Goal: Task Accomplishment & Management: Use online tool/utility

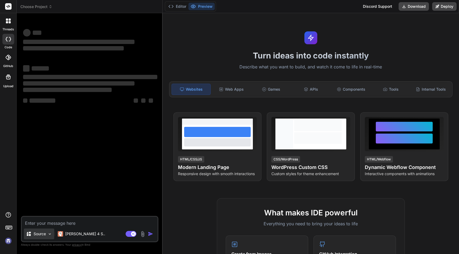
click at [49, 233] on img at bounding box center [50, 234] width 5 height 5
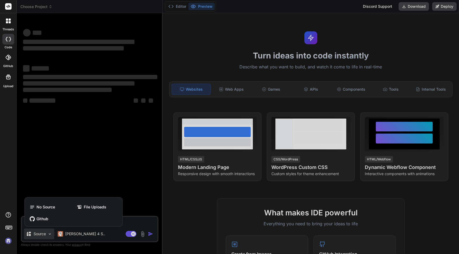
click at [75, 185] on div at bounding box center [229, 127] width 459 height 254
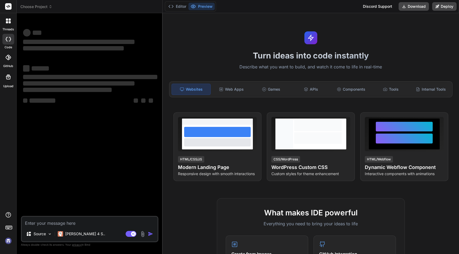
click at [54, 220] on textarea at bounding box center [90, 222] width 136 height 10
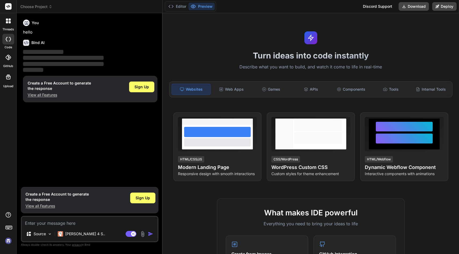
type textarea "x"
type textarea "m"
type textarea "x"
type textarea "ma"
type textarea "x"
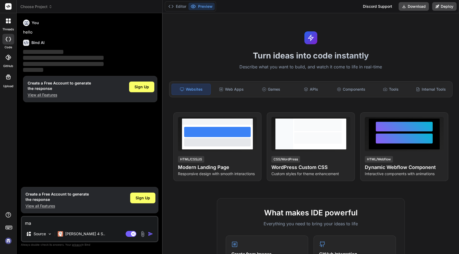
type textarea "mak"
type textarea "x"
type textarea "make"
type textarea "x"
type textarea "make"
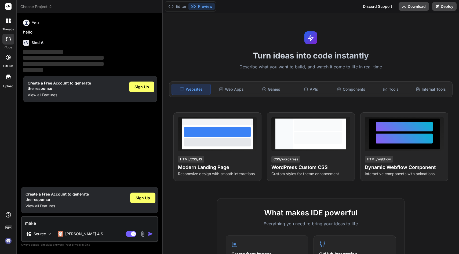
type textarea "x"
type textarea "make m"
type textarea "x"
type textarea "make me"
type textarea "x"
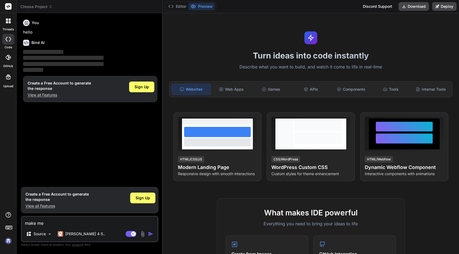
type textarea "make me"
type textarea "x"
type textarea "make me a"
type textarea "x"
type textarea "make me a"
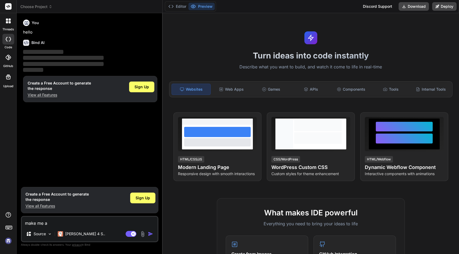
type textarea "x"
type textarea "make me a n"
type textarea "x"
type textarea "make me a ni"
type textarea "x"
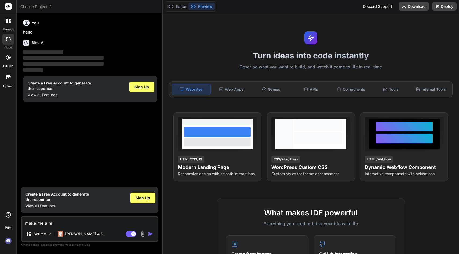
type textarea "make me a nic"
type textarea "x"
type textarea "make me a nice"
type textarea "x"
type textarea "make me a nice"
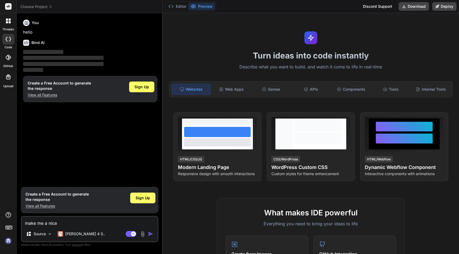
type textarea "x"
type textarea "make me a nice s"
type textarea "x"
type textarea "make me a nice si"
type textarea "x"
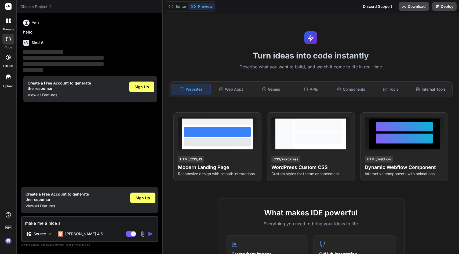
type textarea "make me a nice sig"
type textarea "x"
type textarea "make me a nice sign"
type textarea "x"
type textarea "make me a nice sign"
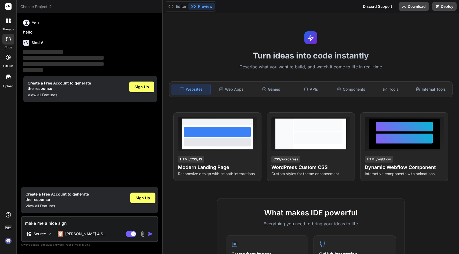
type textarea "x"
type textarea "make me a nice sign u"
type textarea "x"
type textarea "make me a nice sign up"
type textarea "x"
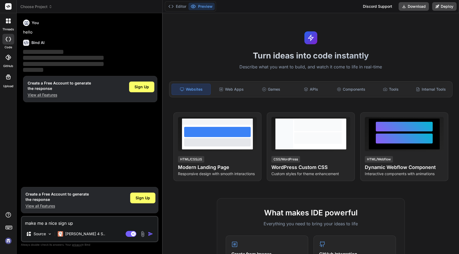
type textarea "make me a nice sign up"
type textarea "x"
type textarea "make me a nice sign up p"
type textarea "x"
type textarea "make me a nice sign up pa"
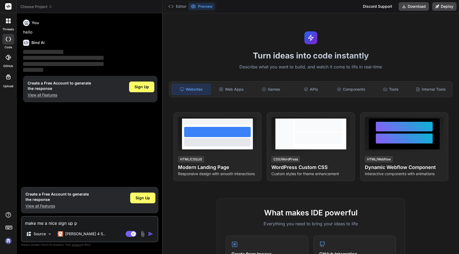
type textarea "x"
type textarea "make me a nice sign up pag"
type textarea "x"
type textarea "make me a nice sign up page"
type textarea "x"
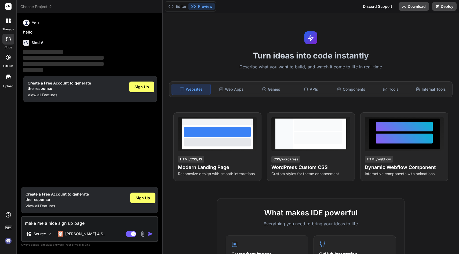
type textarea "make me a nice sign up page"
type textarea "x"
type textarea "make me a nice sign up page i"
type textarea "x"
type textarea "make me a nice sign up page in"
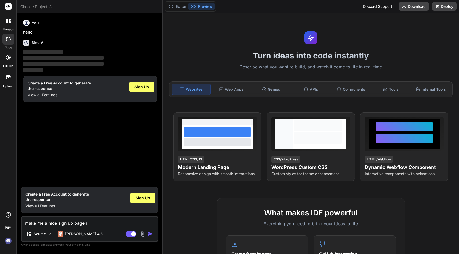
type textarea "x"
type textarea "make me a nice sign up page in"
type textarea "x"
type textarea "make me a nice sign up page in d"
type textarea "x"
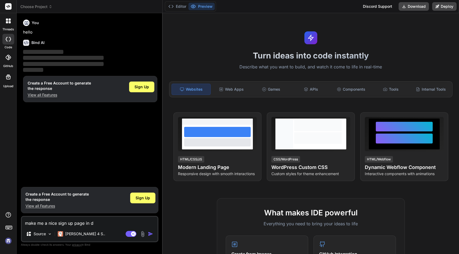
type textarea "make me a nice sign up page in da"
type textarea "x"
type textarea "make me a nice sign up page in dar"
type textarea "x"
type textarea "make me a nice sign up page in dark"
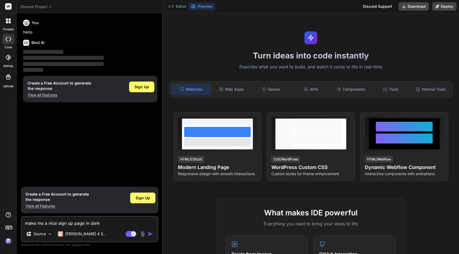
type textarea "x"
type textarea "make me a nice sign up page in dark"
type textarea "x"
type textarea "make me a nice sign up page in dark m"
type textarea "x"
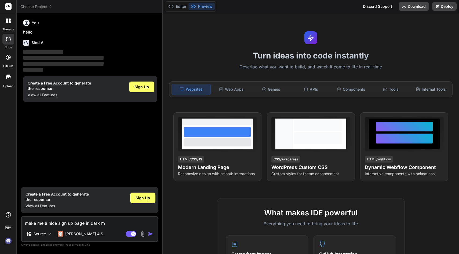
type textarea "make me a nice sign up page in dark mo"
type textarea "x"
type textarea "make me a nice sign up page in dark mod"
type textarea "x"
type textarea "make me a nice sign up page in dark mode"
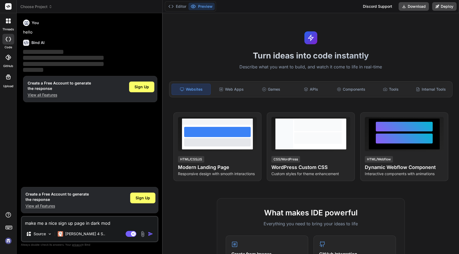
type textarea "x"
type textarea "make me a nice sign up page in dark mode"
click at [150, 234] on img "button" at bounding box center [150, 233] width 5 height 5
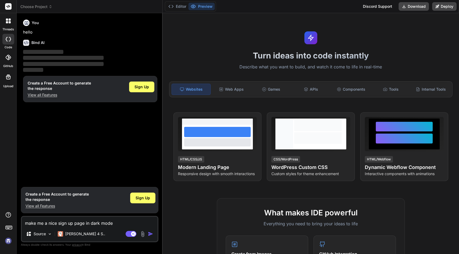
click at [150, 234] on img "button" at bounding box center [150, 233] width 5 height 5
click at [206, 31] on div "Turn ideas into code instantly Describe what you want to build, and watch it co…" at bounding box center [311, 133] width 296 height 241
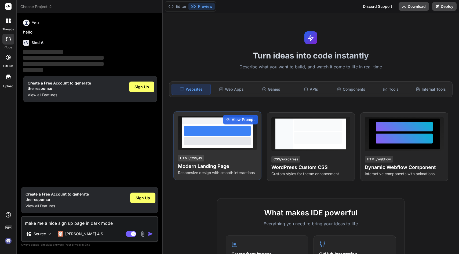
click at [189, 153] on div "View Prompt HTML/CSS/JS Modern Landing Page Responsive design with smooth inter…" at bounding box center [217, 145] width 88 height 69
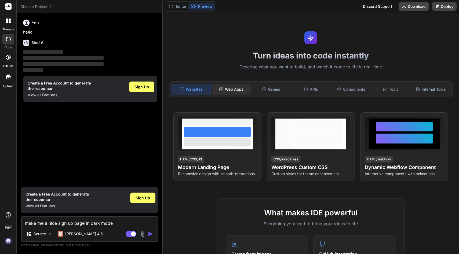
click at [221, 86] on div "Web Apps" at bounding box center [231, 89] width 39 height 11
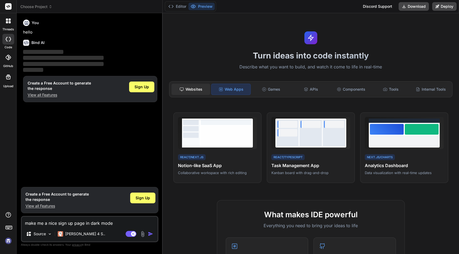
click at [199, 88] on div "Websites" at bounding box center [191, 89] width 39 height 11
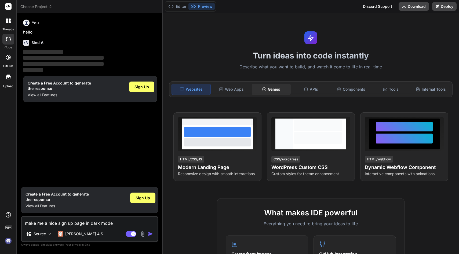
click at [267, 92] on div "Games" at bounding box center [271, 89] width 39 height 11
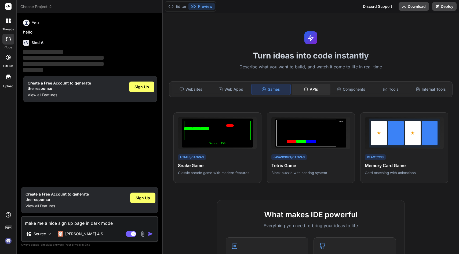
click at [301, 90] on div "APIs" at bounding box center [311, 89] width 39 height 11
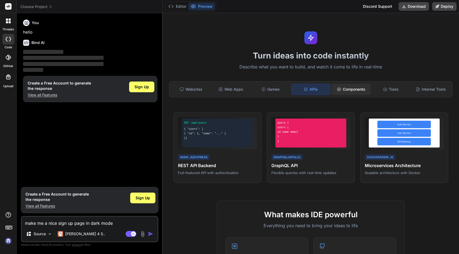
click at [343, 91] on div "Components" at bounding box center [351, 89] width 39 height 11
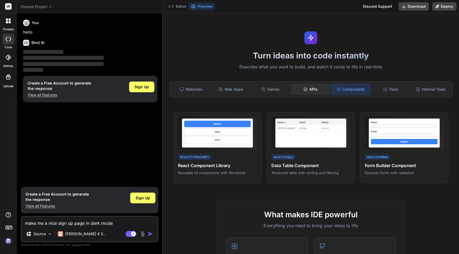
click at [311, 87] on div "APIs" at bounding box center [310, 89] width 39 height 11
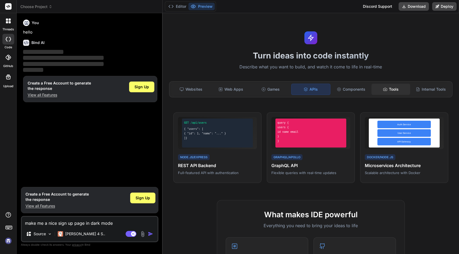
click at [391, 94] on div "Tools" at bounding box center [391, 89] width 39 height 11
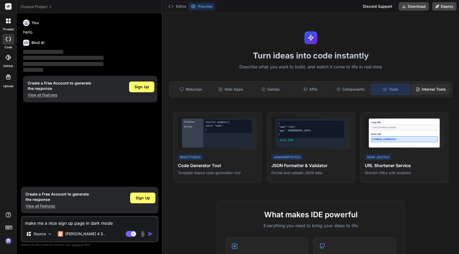
click at [426, 93] on div "Internal Tools" at bounding box center [430, 89] width 39 height 11
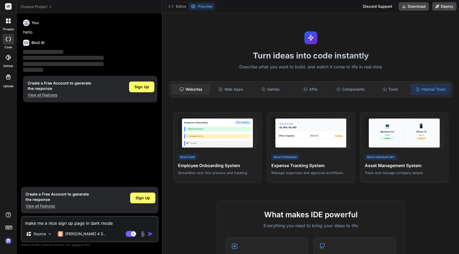
click at [201, 89] on div "Websites" at bounding box center [191, 89] width 39 height 11
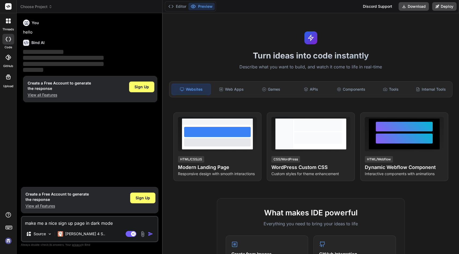
click at [2, 21] on div "threads" at bounding box center [8, 22] width 16 height 19
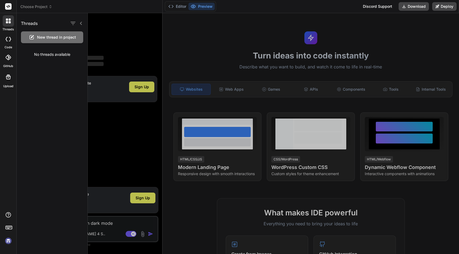
click at [15, 58] on div "GitHub" at bounding box center [8, 58] width 16 height 19
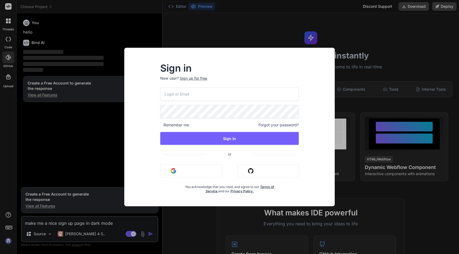
click at [41, 102] on div "Sign in New user? Sign up for free Remember me Forgot your password? Sign In or…" at bounding box center [229, 127] width 459 height 254
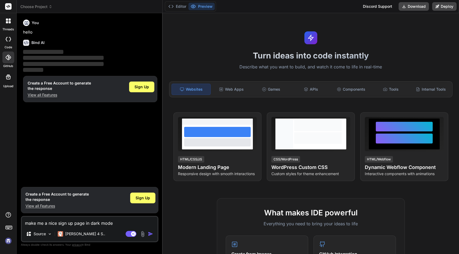
click at [9, 24] on div at bounding box center [8, 20] width 11 height 11
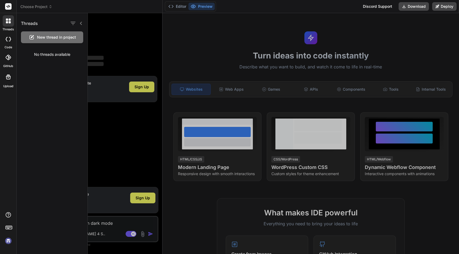
click at [62, 36] on span "New thread in project" at bounding box center [56, 37] width 39 height 5
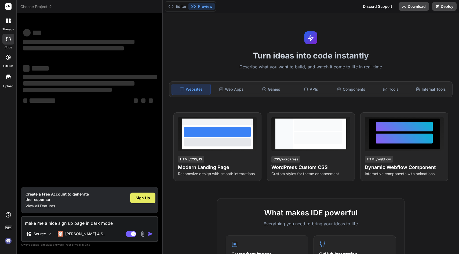
click at [135, 197] on div "Sign Up" at bounding box center [142, 198] width 25 height 11
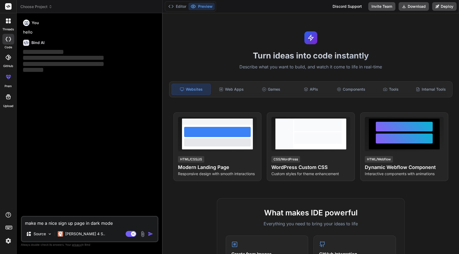
click at [150, 234] on img "button" at bounding box center [150, 233] width 5 height 5
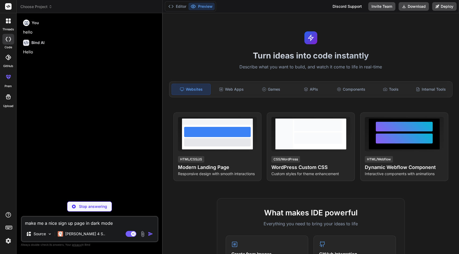
click at [408, 24] on div "Turn ideas into code instantly Describe what you want to build, and watch it co…" at bounding box center [311, 133] width 296 height 241
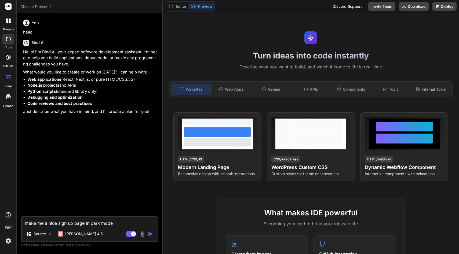
click at [149, 234] on img "button" at bounding box center [150, 233] width 5 height 5
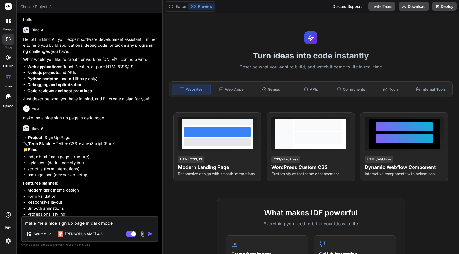
scroll to position [35, 0]
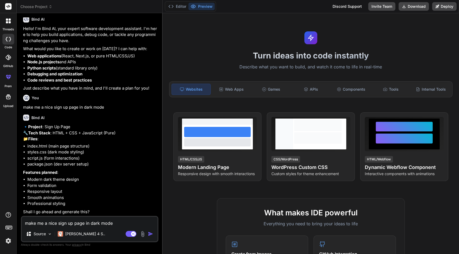
type textarea "x"
click at [69, 224] on textarea "make me a nice sign up page in dark mode" at bounding box center [90, 222] width 136 height 10
type textarea "y"
type textarea "x"
type textarea "ye"
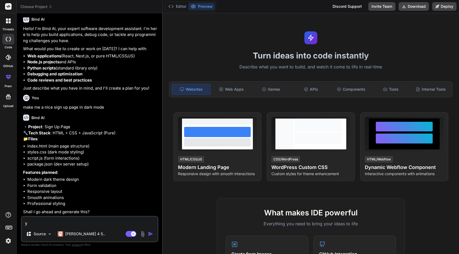
type textarea "x"
type textarea "yes"
type textarea "x"
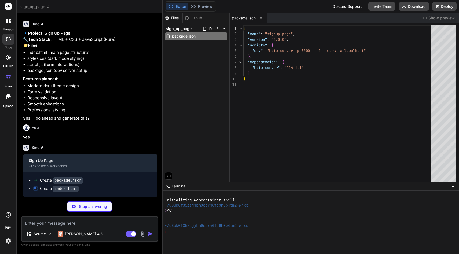
scroll to position [129, 0]
type textarea "x"
type textarea "</html>"
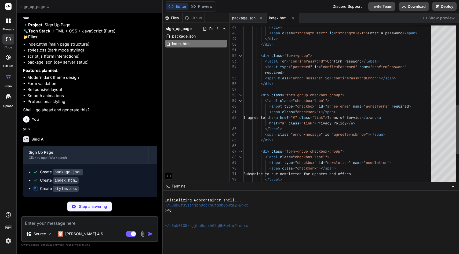
scroll to position [6, 0]
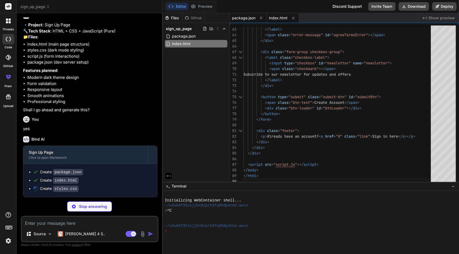
type textarea "x"
click at [245, 17] on span "package.json" at bounding box center [244, 17] width 24 height 5
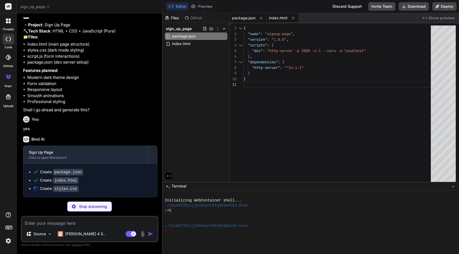
type textarea "x"
click at [279, 18] on span "index.html" at bounding box center [278, 17] width 18 height 5
type textarea "</html>"
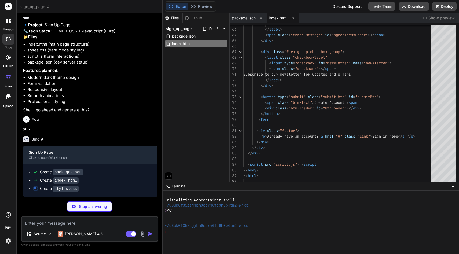
type textarea "x"
type textarea ".form-group.error input { border-color: #ef4444; background: rgba(239, 68, 68, …"
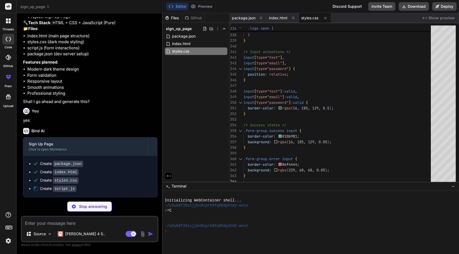
scroll to position [145, 0]
type textarea "x"
type textarea "});"
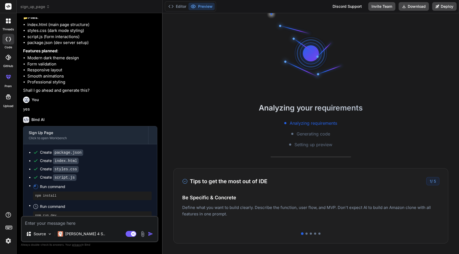
scroll to position [46, 0]
type textarea "x"
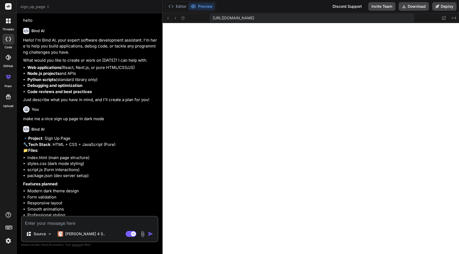
scroll to position [0, 0]
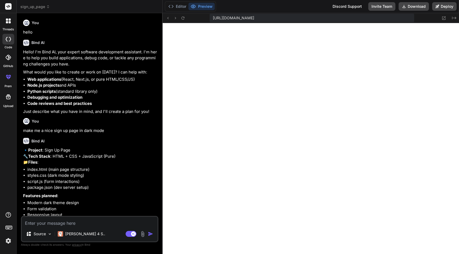
click at [7, 240] on img at bounding box center [8, 241] width 9 height 9
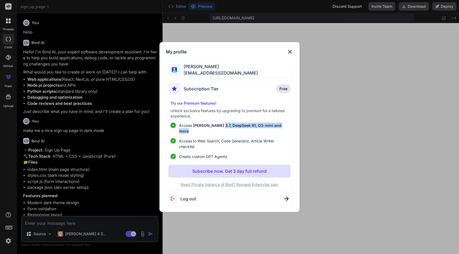
drag, startPoint x: 170, startPoint y: 134, endPoint x: 219, endPoint y: 129, distance: 49.1
click at [220, 130] on ul "Access Claude 3.7, DeepSeek R1, O3-mini and more Access to Web Search, Code Gen…" at bounding box center [229, 141] width 118 height 37
click at [200, 130] on span "Claude 3.7, DeepSeek R1, O3-mini and more" at bounding box center [230, 128] width 102 height 10
click at [128, 132] on div "My profile Kevin Kariuki kvnkariuki@gmail.com Subscription Tier Free Try our Pr…" at bounding box center [229, 127] width 459 height 254
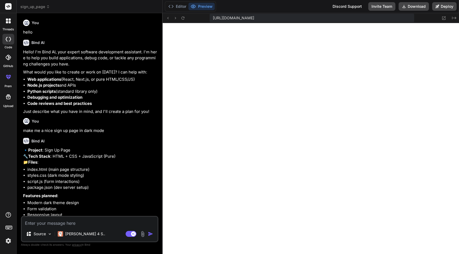
scroll to position [166, 0]
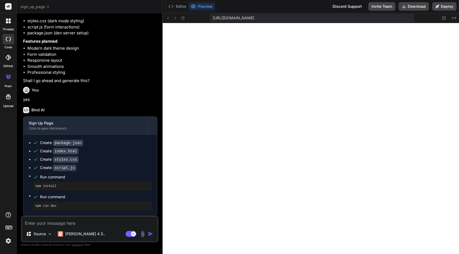
click at [5, 22] on div at bounding box center [8, 20] width 11 height 11
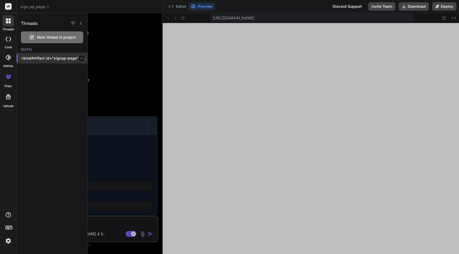
click at [43, 57] on p "<bindArtifact id="signup-page" title="Si..." at bounding box center [54, 58] width 67 height 5
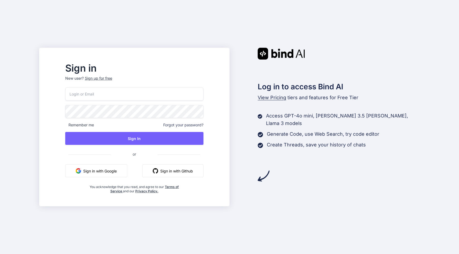
click at [115, 172] on button "Sign in with Google" at bounding box center [96, 171] width 62 height 13
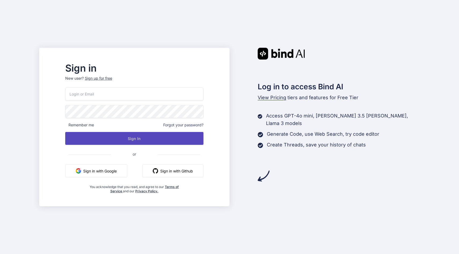
click at [155, 141] on button "Sign In" at bounding box center [134, 138] width 138 height 13
